Goal: Task Accomplishment & Management: Manage account settings

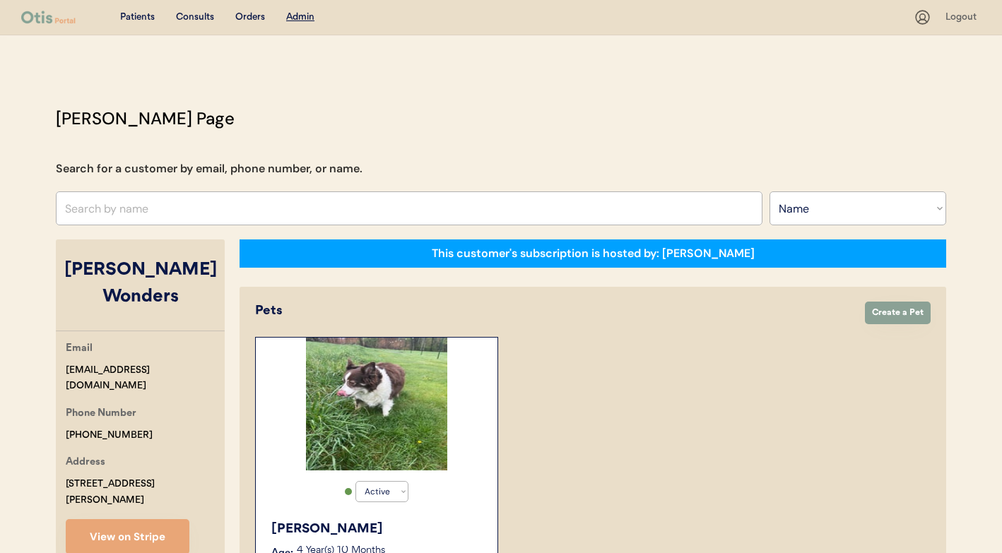
select select ""Name""
select select "true"
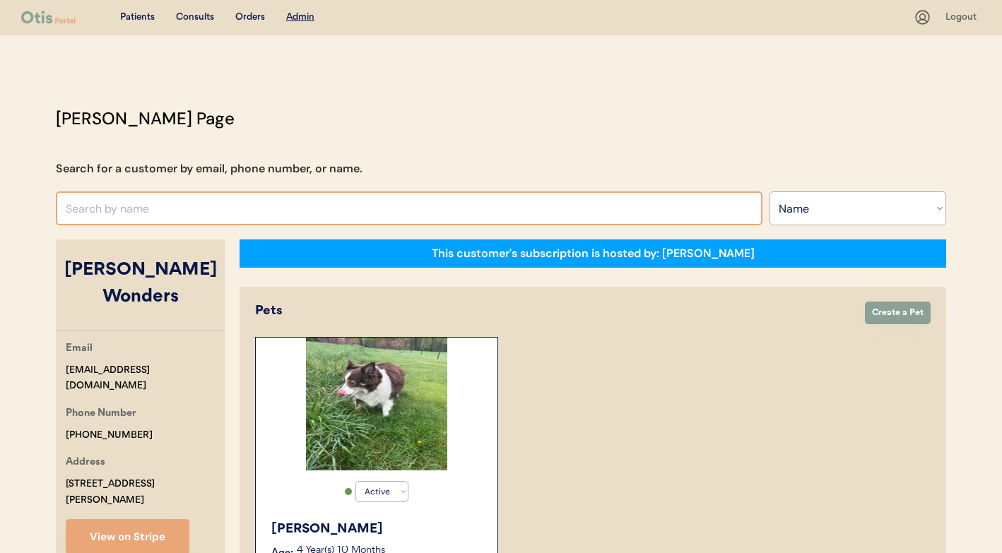
click at [400, 206] on input "text" at bounding box center [409, 208] width 706 height 34
type input "denise raw"
type input "denise rawls"
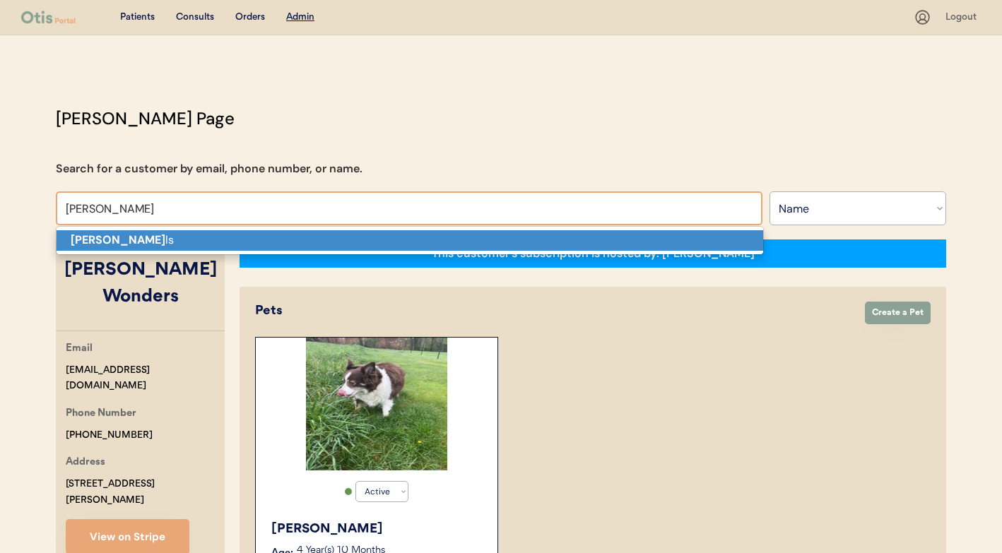
click at [398, 239] on p "Denise Raw ls" at bounding box center [410, 240] width 706 height 20
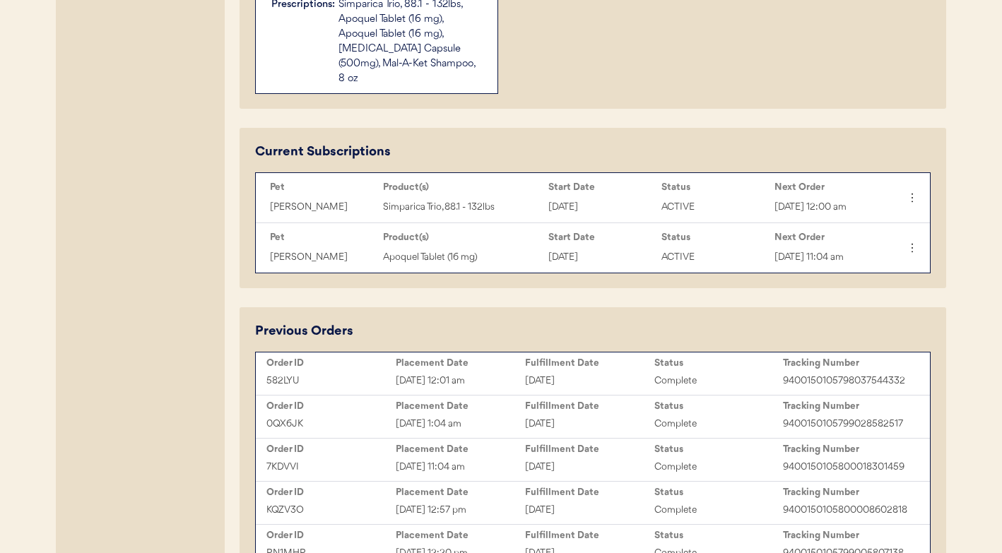
scroll to position [633, 0]
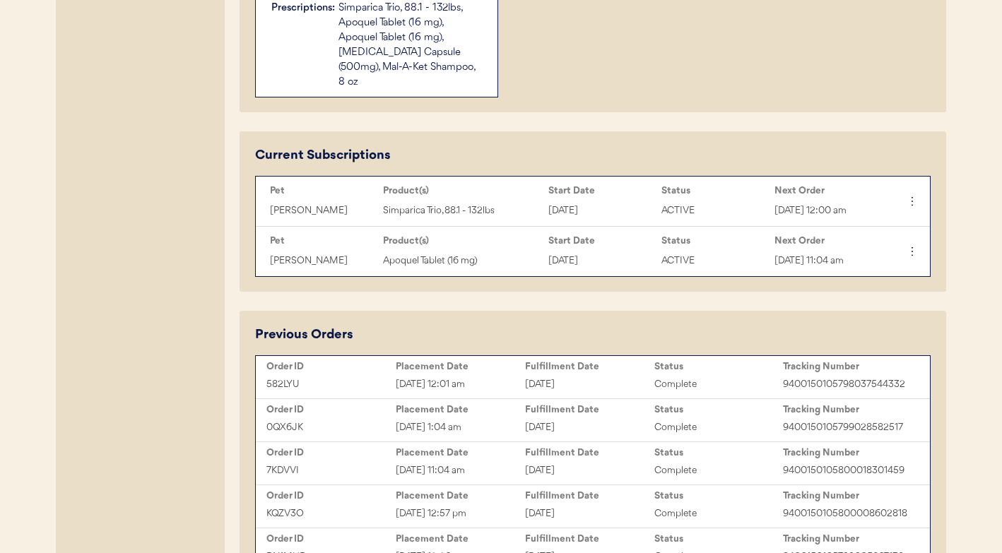
type input "[PERSON_NAME]"
click at [553, 361] on div "Fulfillment Date" at bounding box center [589, 366] width 129 height 11
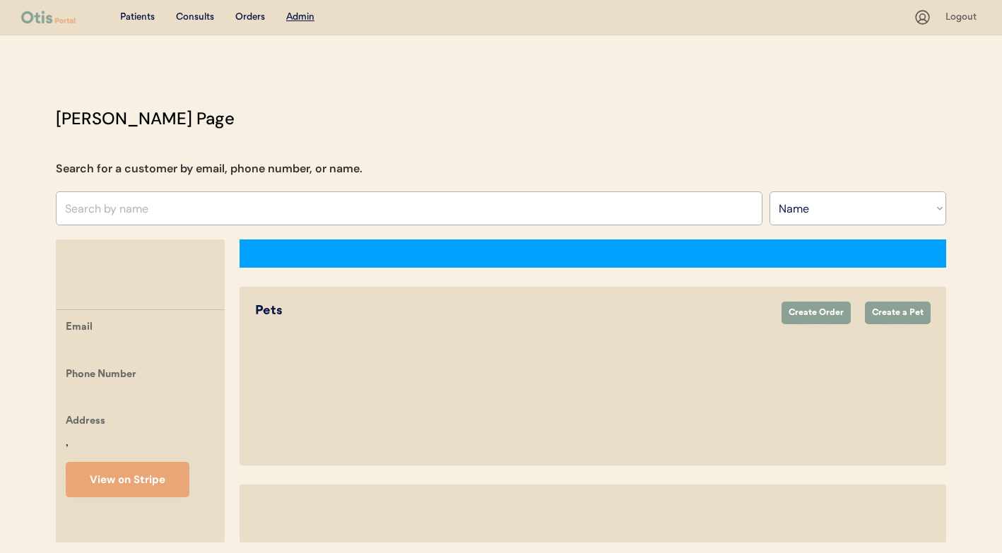
select select ""Name""
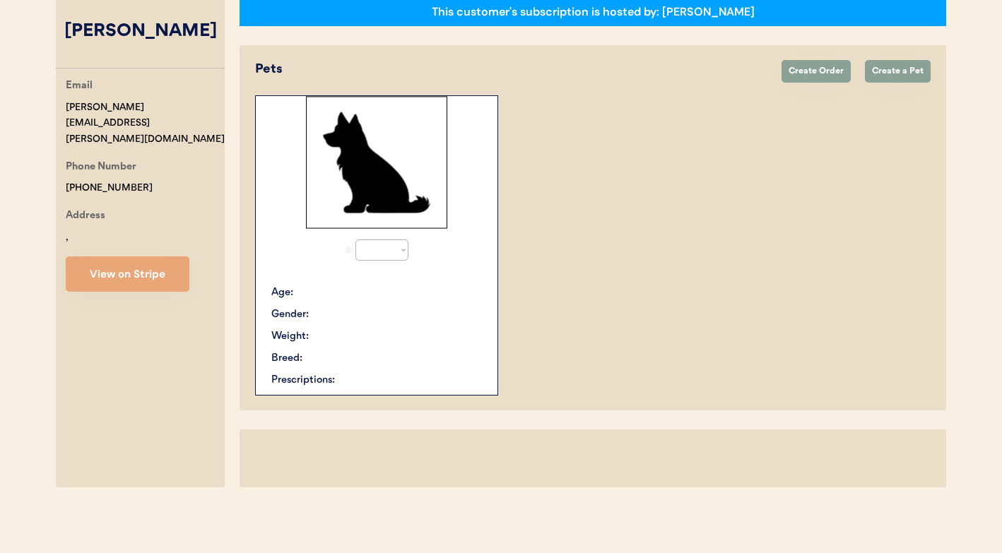
select select "true"
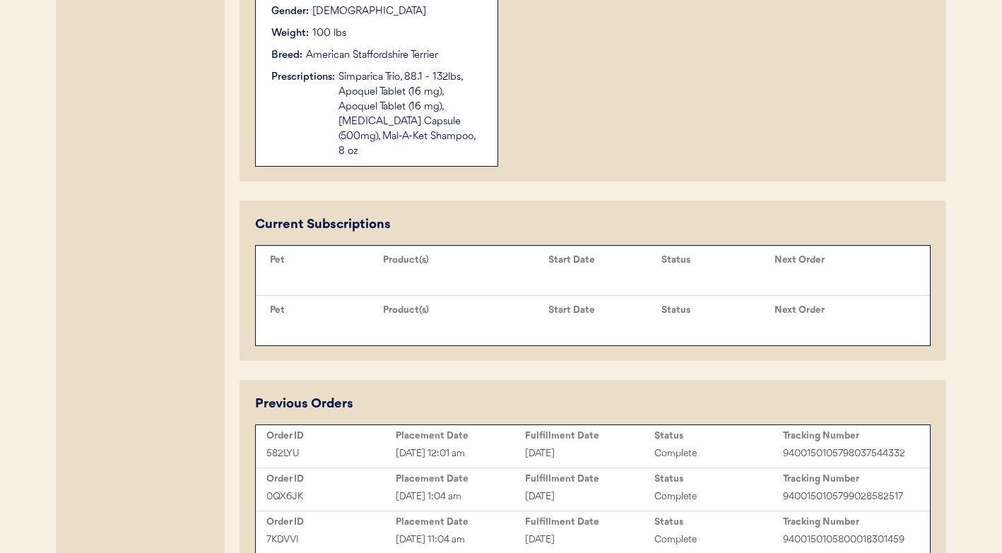
scroll to position [631, 0]
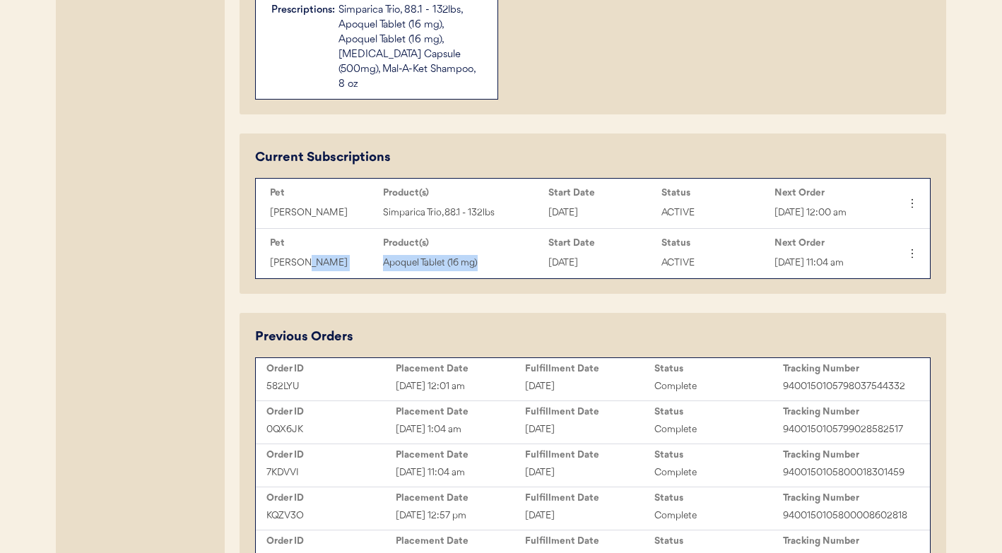
drag, startPoint x: 370, startPoint y: 249, endPoint x: 499, endPoint y: 251, distance: 129.3
click at [499, 251] on div "[PERSON_NAME] Tablet (16 mg) [DATE] ACTIVE [DATE] 11:04 am" at bounding box center [578, 260] width 631 height 21
copy div "Apoquel Tablet (16 mg)"
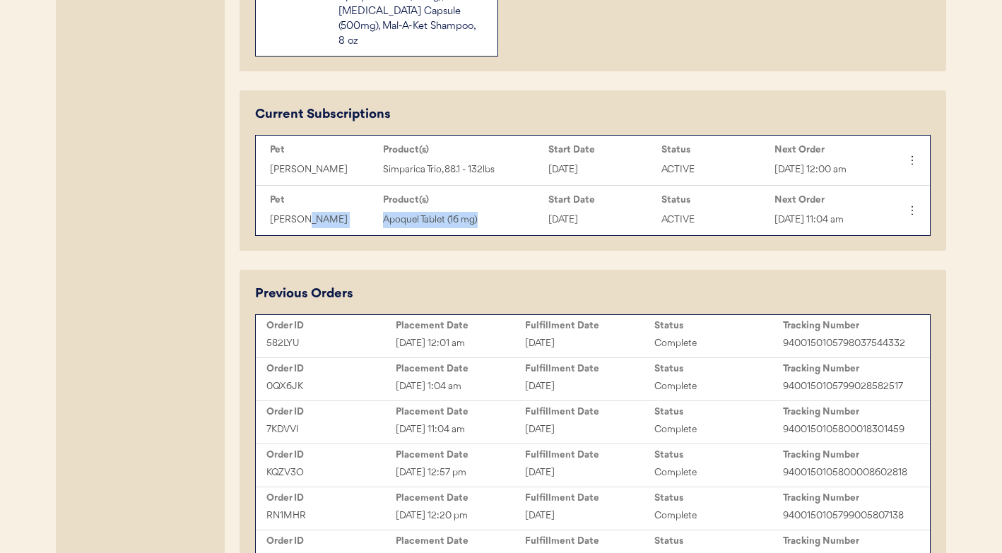
scroll to position [730, 0]
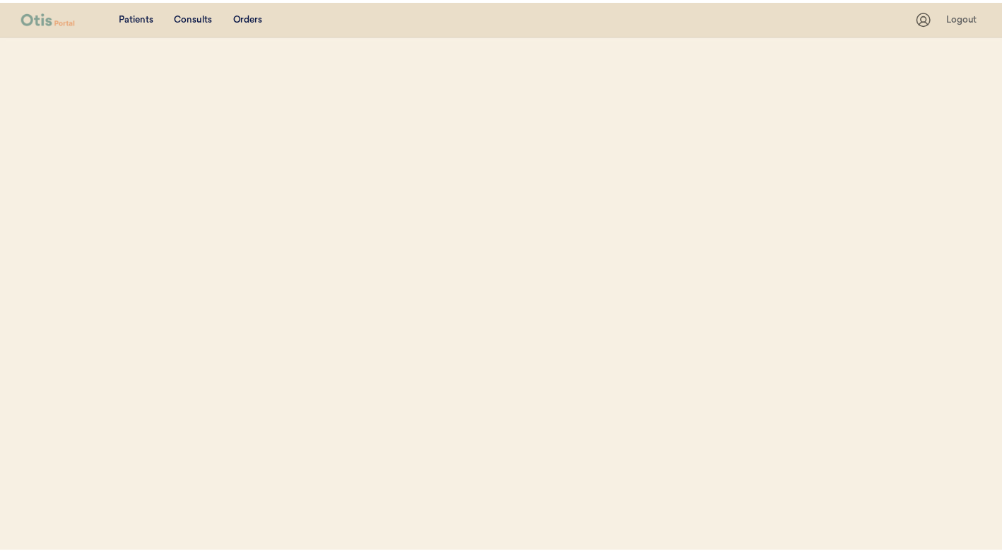
scroll to position [55, 0]
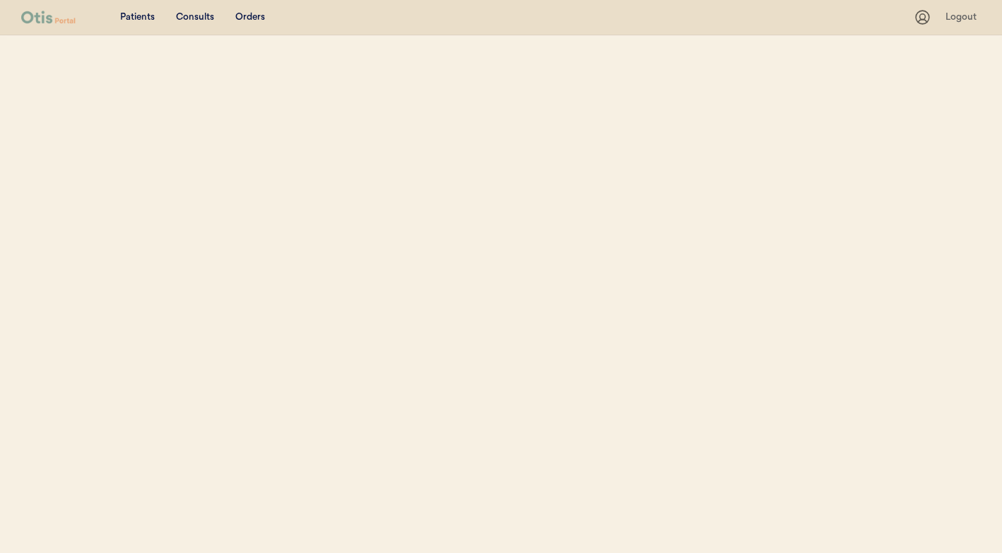
select select ""Name""
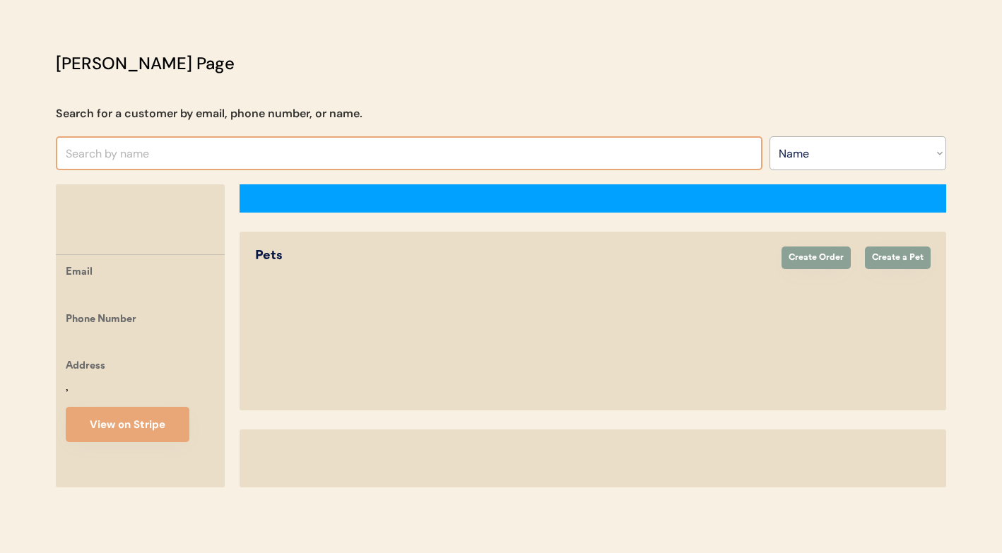
scroll to position [0, 0]
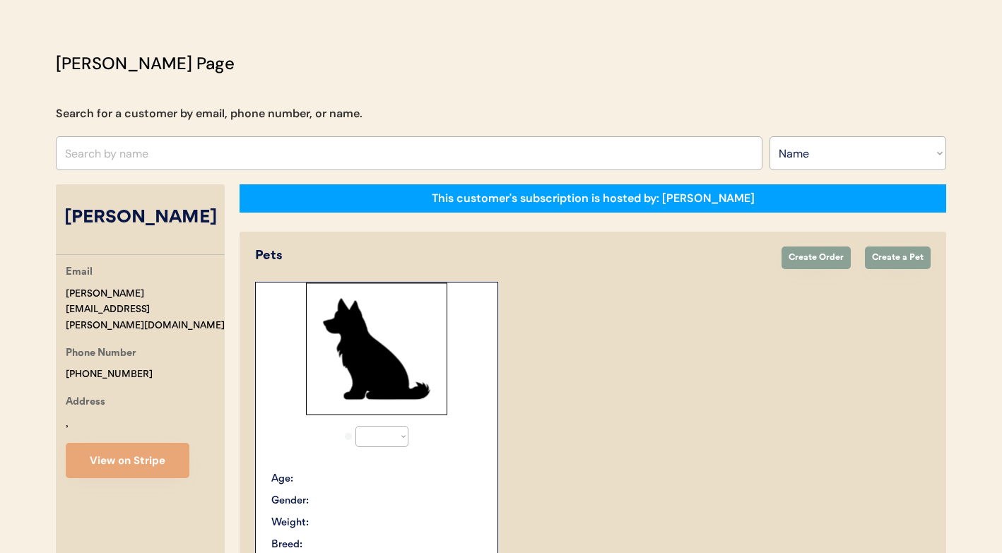
select select "true"
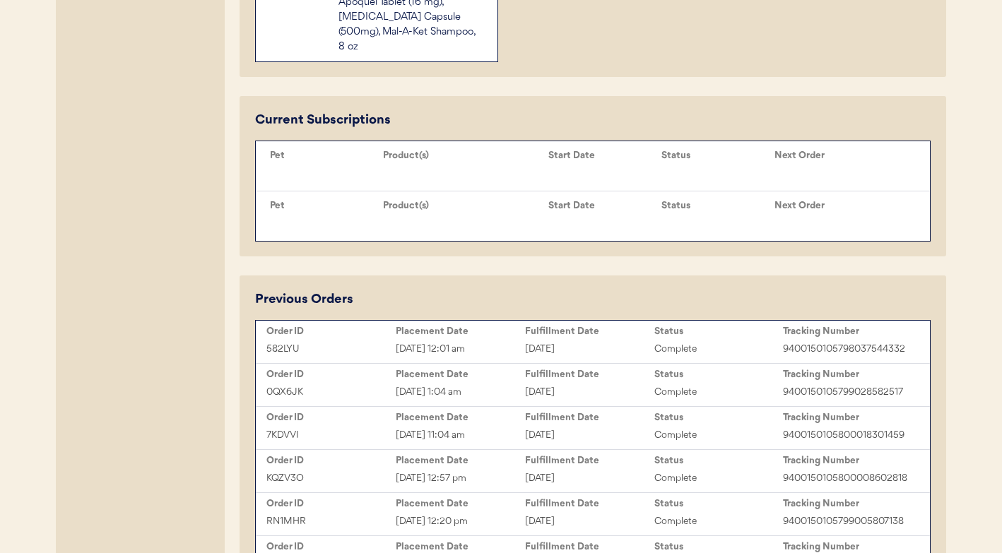
scroll to position [701, 0]
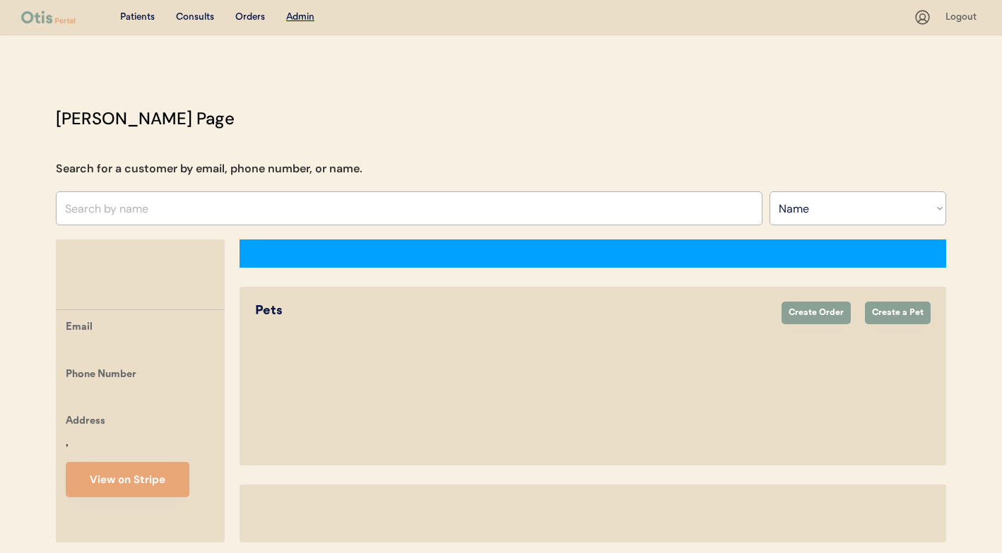
select select ""Name""
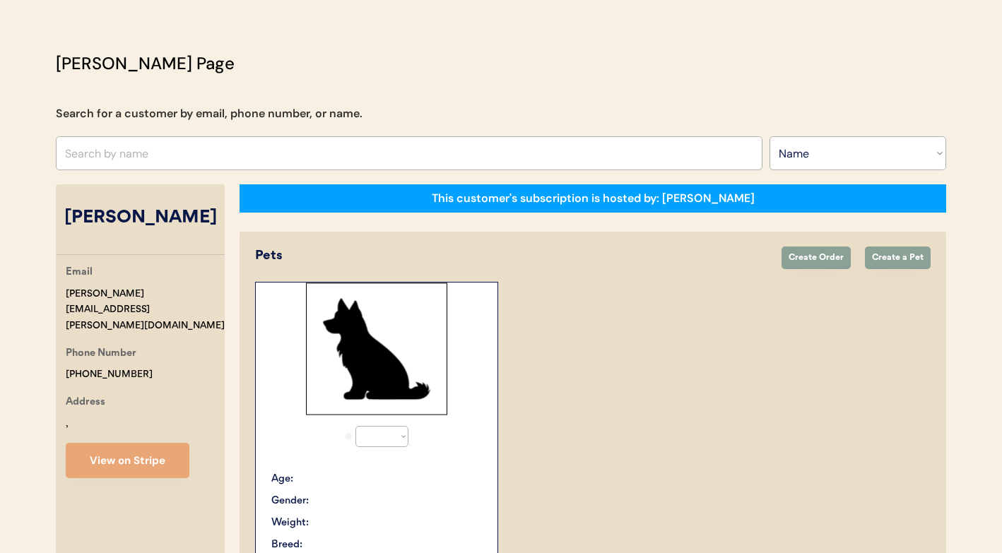
select select "true"
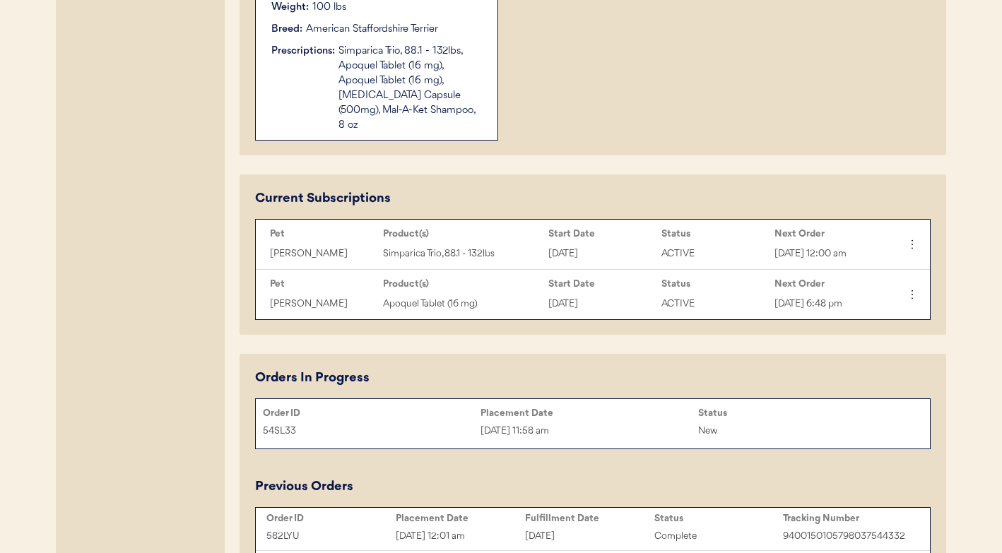
scroll to position [593, 0]
